Goal: Task Accomplishment & Management: Manage account settings

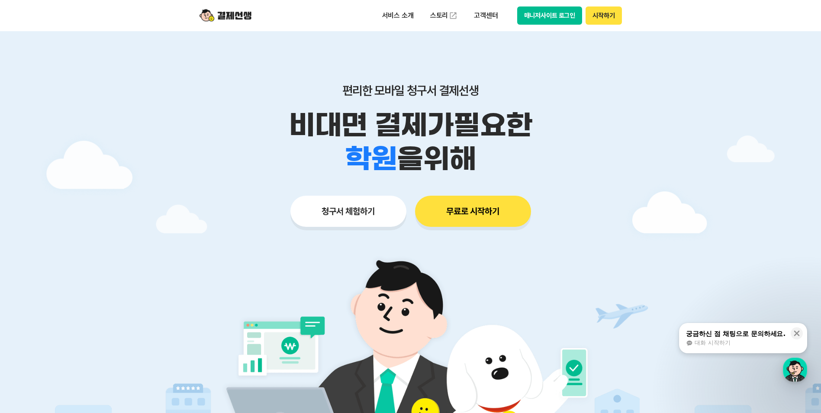
click at [570, 4] on div "서비스 소개 스토리 고객센터 매니저사이트 로그인 시작하기" at bounding box center [410, 15] width 443 height 31
click at [564, 8] on button "매니저사이트 로그인" at bounding box center [549, 15] width 65 height 18
click at [572, 5] on div "서비스 소개 스토리 고객센터 매니저사이트 로그인 시작하기" at bounding box center [410, 15] width 443 height 31
click at [561, 10] on button "매니저사이트 로그인" at bounding box center [549, 15] width 65 height 18
